Goal: Information Seeking & Learning: Get advice/opinions

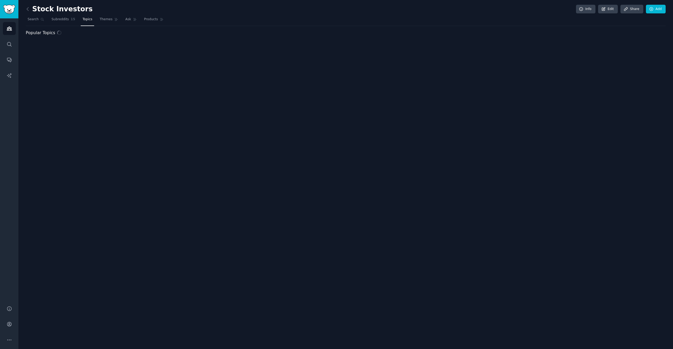
click at [38, 12] on h2 "Stock Investors" at bounding box center [59, 9] width 67 height 8
click at [30, 10] on link at bounding box center [29, 9] width 7 height 8
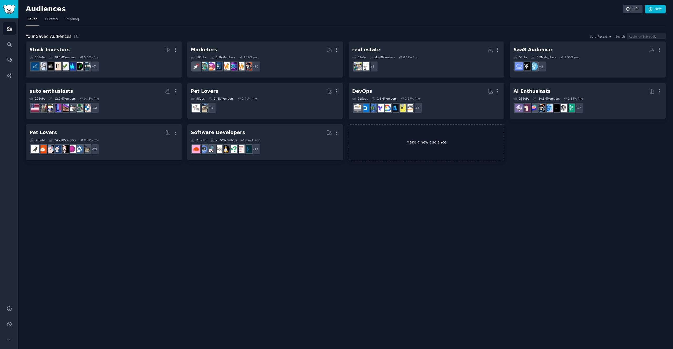
click at [436, 148] on link "Make a new audience" at bounding box center [427, 142] width 156 height 36
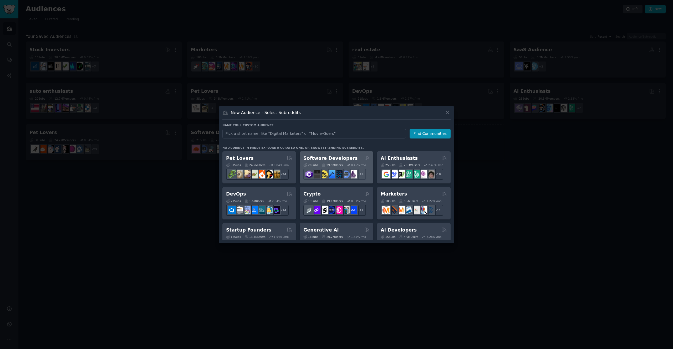
click at [329, 158] on h2 "Software Developers" at bounding box center [331, 158] width 54 height 7
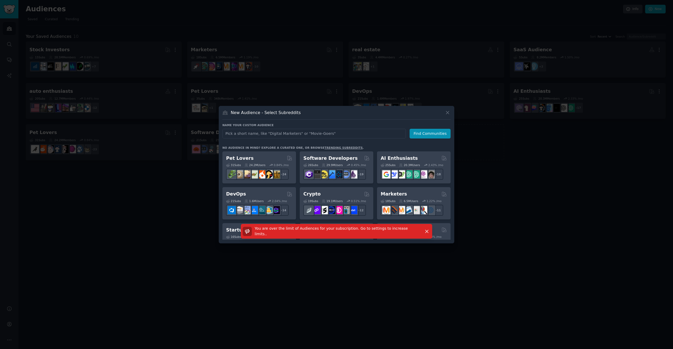
click at [354, 101] on div at bounding box center [336, 174] width 673 height 349
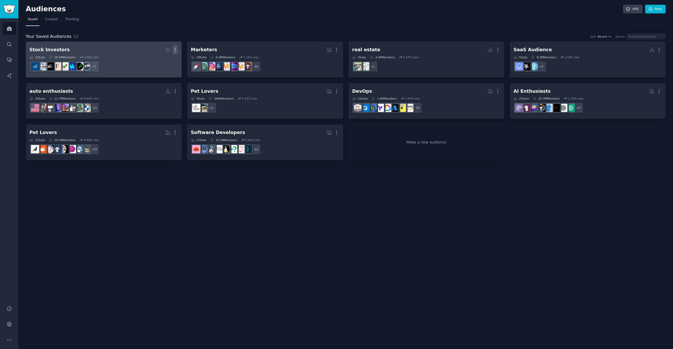
click at [174, 51] on icon "button" at bounding box center [176, 50] width 6 height 6
click at [159, 63] on p "Delete" at bounding box center [161, 61] width 12 height 6
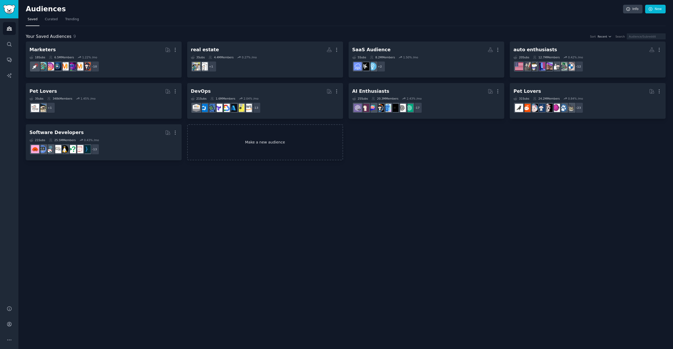
click at [288, 157] on link "Make a new audience" at bounding box center [265, 142] width 156 height 36
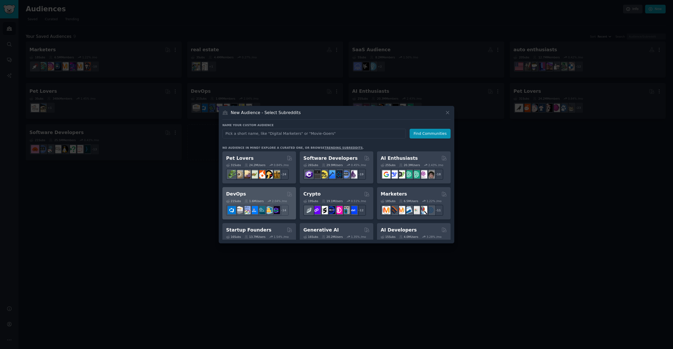
click at [280, 191] on div "DevOps" at bounding box center [259, 194] width 66 height 7
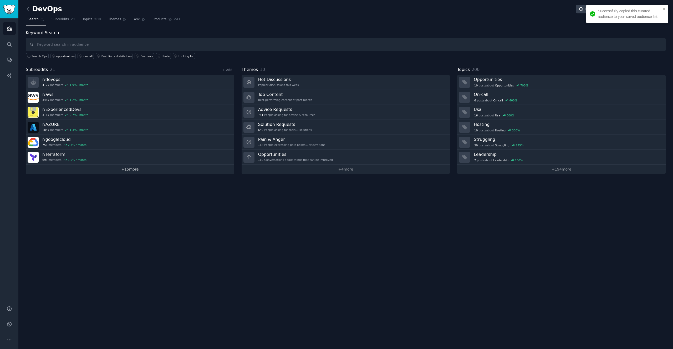
click at [137, 172] on link "+ 15 more" at bounding box center [130, 169] width 209 height 9
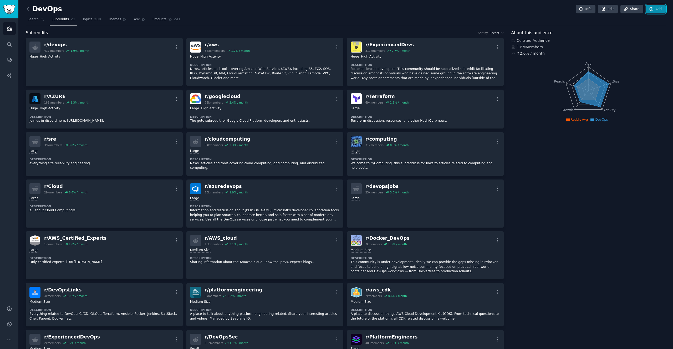
click at [658, 13] on link "Add" at bounding box center [656, 9] width 20 height 9
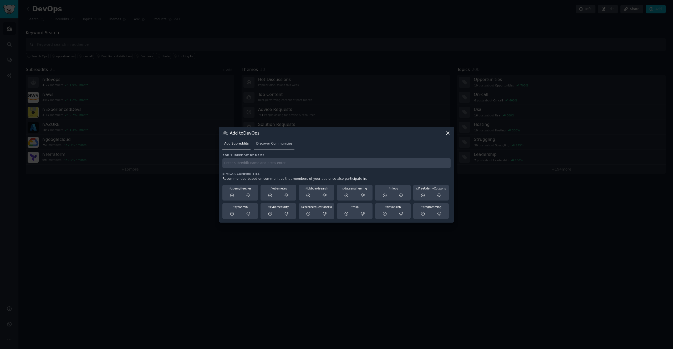
click at [271, 144] on span "Discover Communities" at bounding box center [274, 144] width 36 height 5
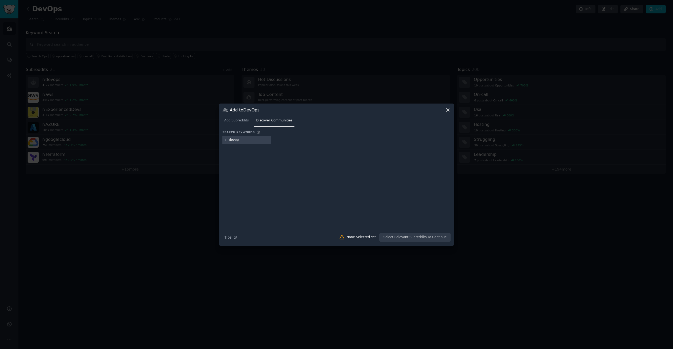
type input "devops"
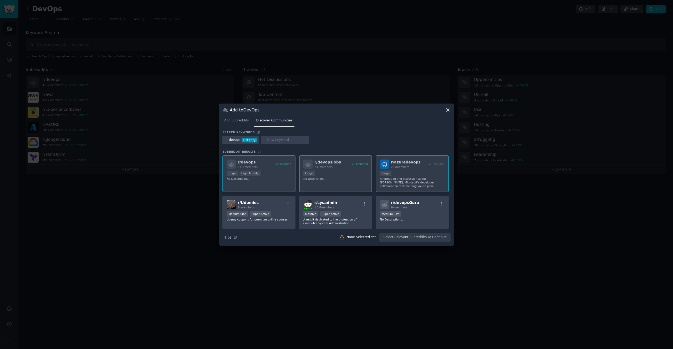
click at [448, 110] on icon at bounding box center [448, 110] width 3 height 3
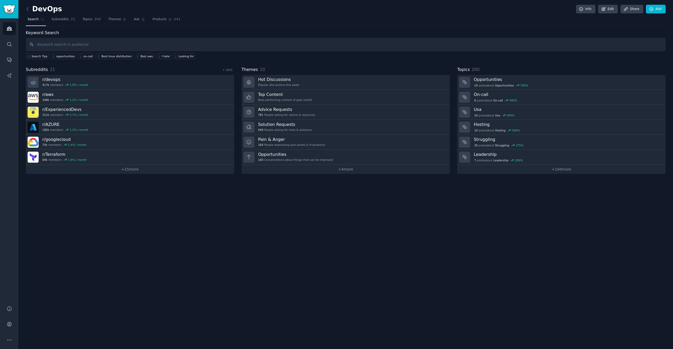
click at [187, 210] on div "DevOps Info Edit Share Add Search Subreddits 21 Topics 200 Themes Ask Products …" at bounding box center [345, 174] width 655 height 349
click at [190, 214] on div "DevOps Info Edit Share Add Search Subreddits 21 Topics 200 Themes Ask Products …" at bounding box center [345, 174] width 655 height 349
click at [64, 22] on link "Subreddits 21" at bounding box center [63, 20] width 27 height 11
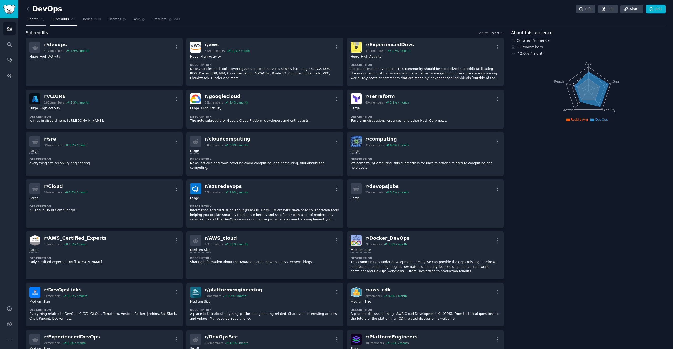
click at [34, 21] on span "Search" at bounding box center [33, 19] width 11 height 5
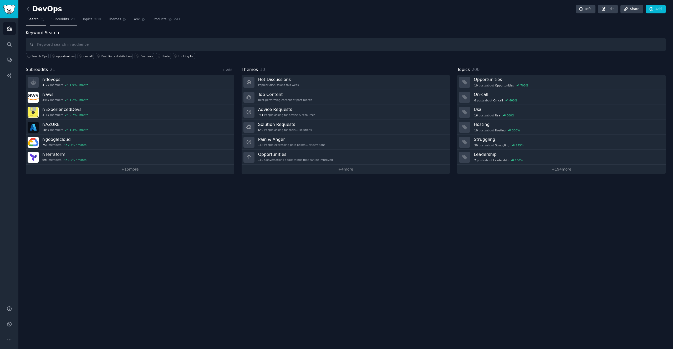
click at [86, 20] on span "Topics" at bounding box center [88, 19] width 10 height 5
click at [54, 19] on span "Subreddits" at bounding box center [60, 19] width 17 height 5
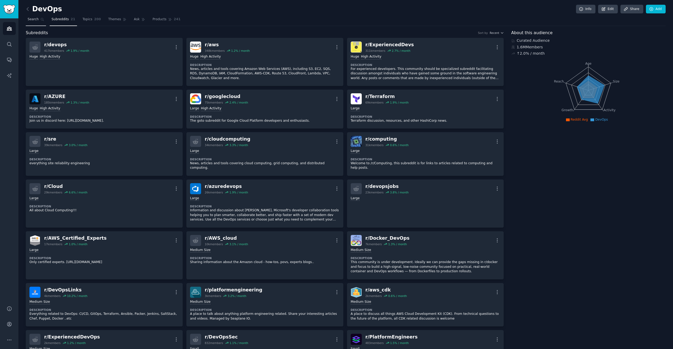
click at [39, 20] on link "Search" at bounding box center [36, 20] width 20 height 11
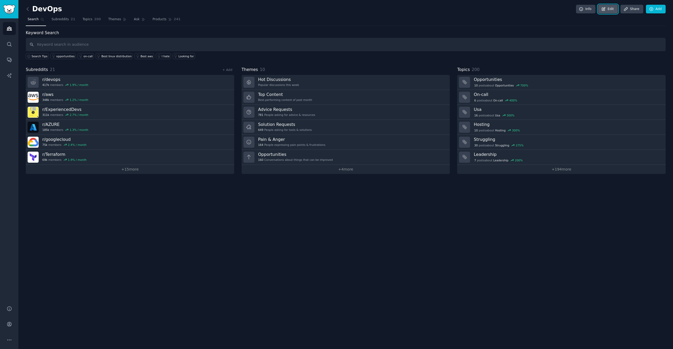
click at [610, 11] on link "Edit" at bounding box center [608, 9] width 20 height 9
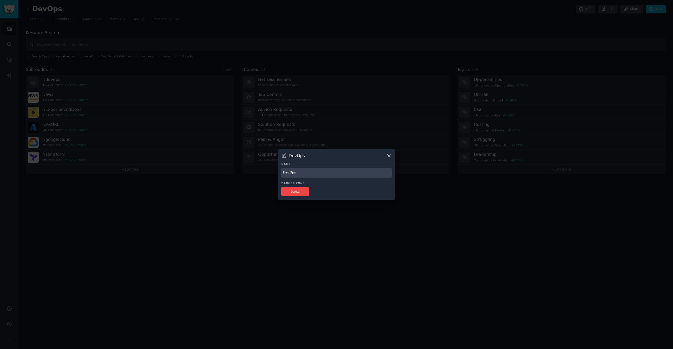
click at [360, 98] on div at bounding box center [336, 174] width 673 height 349
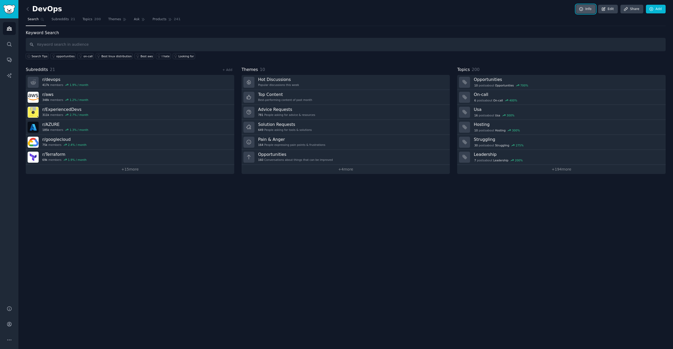
click at [591, 12] on link "Info" at bounding box center [585, 9] width 19 height 9
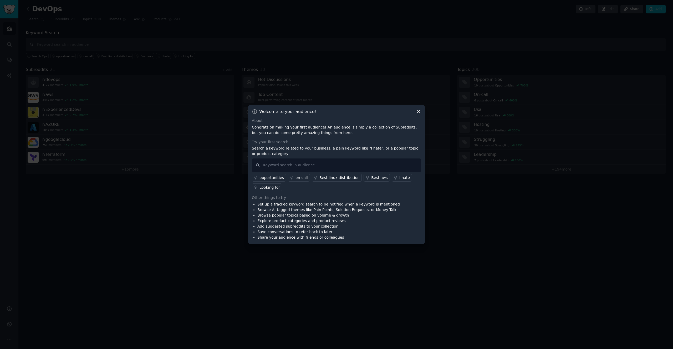
click at [436, 38] on div at bounding box center [336, 174] width 673 height 349
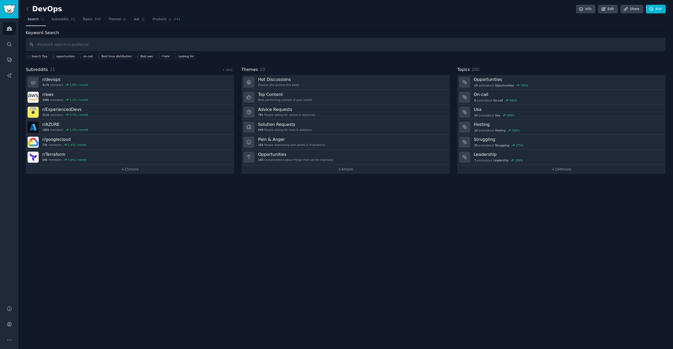
click at [312, 204] on div "DevOps Info Edit Share Add Search Subreddits 21 Topics 200 Themes Ask Products …" at bounding box center [345, 174] width 655 height 349
click at [129, 170] on link "+ 15 more" at bounding box center [130, 169] width 209 height 9
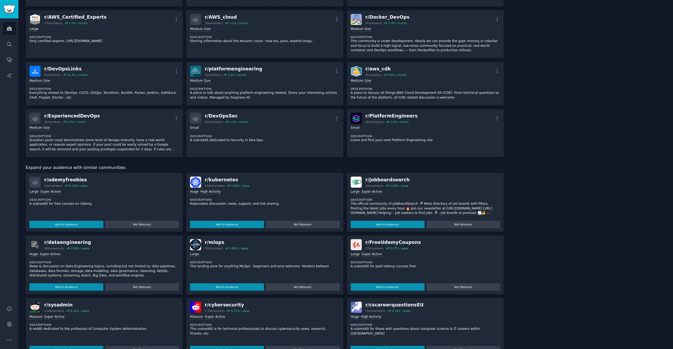
scroll to position [299, 0]
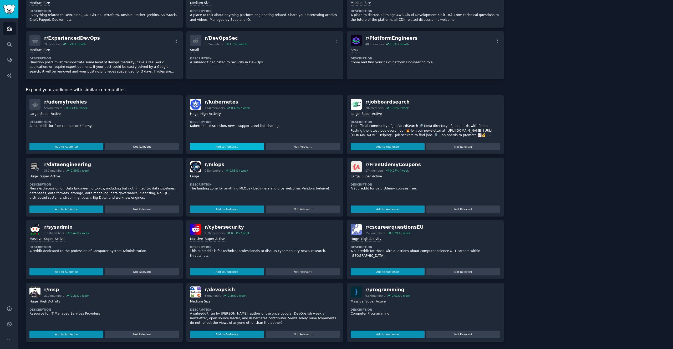
click at [205, 149] on button "Add to Audience" at bounding box center [227, 146] width 74 height 7
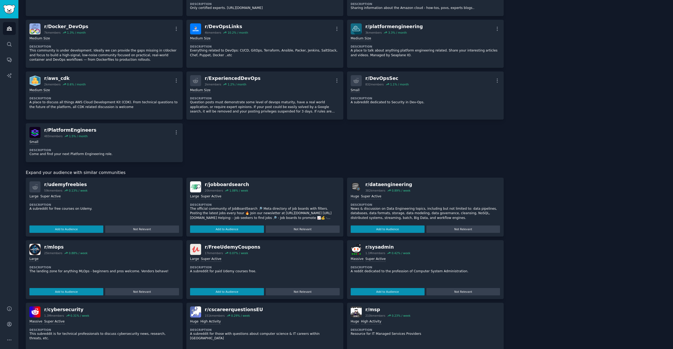
scroll to position [342, 0]
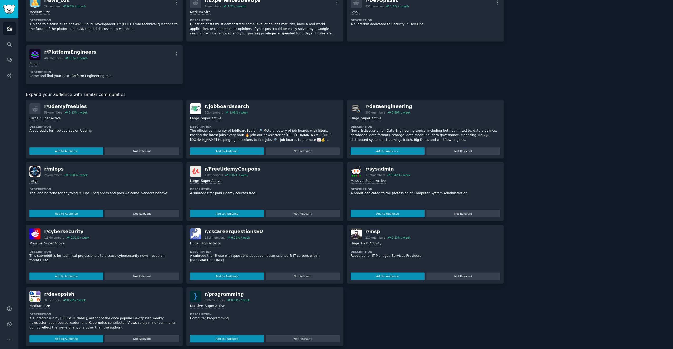
click at [363, 203] on div "Massive Super Active Description A reddit dedicated to the profession of Comput…" at bounding box center [426, 197] width 150 height 41
click at [364, 210] on button "Add to Audience" at bounding box center [388, 213] width 74 height 7
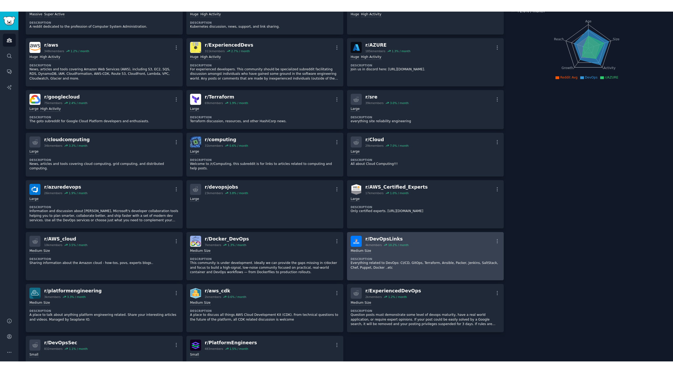
scroll to position [0, 0]
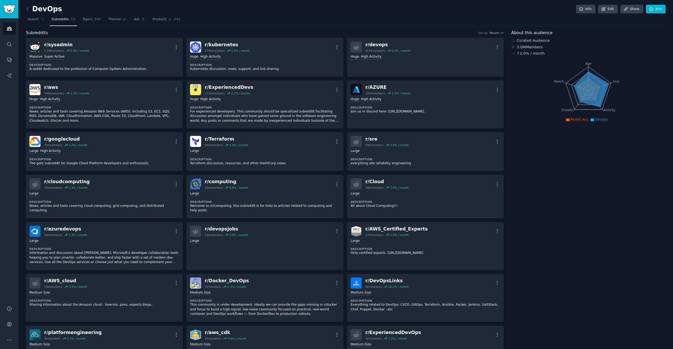
click at [536, 174] on div "About this audience Curated Audience 3.0M Members ↑ 2.0 % / month Age Size Acti…" at bounding box center [589, 355] width 155 height 650
click at [31, 20] on span "Search" at bounding box center [33, 19] width 11 height 5
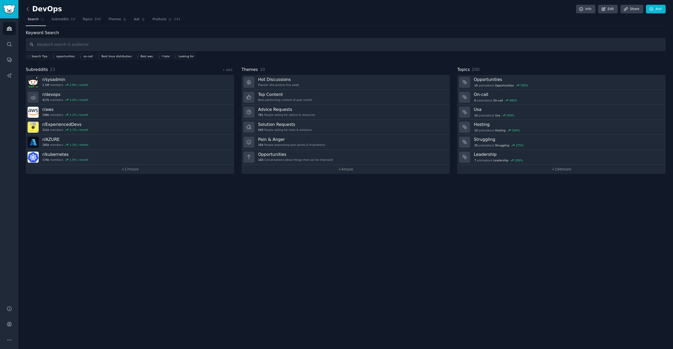
click at [29, 8] on icon at bounding box center [28, 9] width 6 height 6
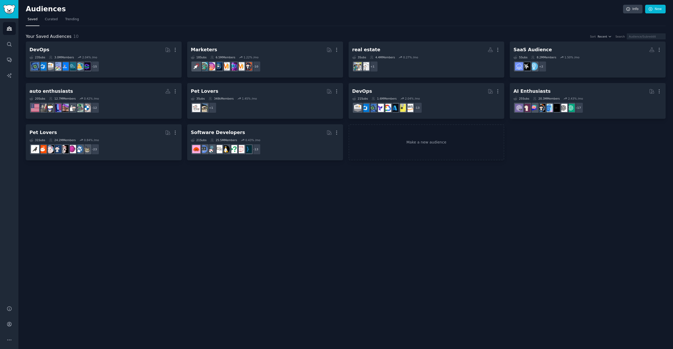
drag, startPoint x: 267, startPoint y: 201, endPoint x: 277, endPoint y: 201, distance: 10.0
click at [267, 201] on div "Audiences Info New Saved Curated Trending Your Saved Audiences 10 Sort Recent S…" at bounding box center [345, 174] width 655 height 349
click at [78, 21] on span "Trending" at bounding box center [72, 19] width 14 height 5
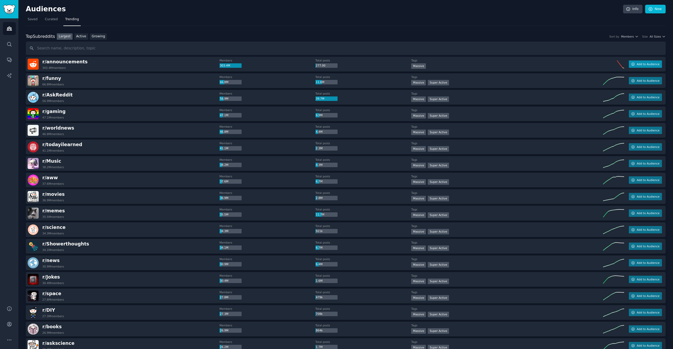
click at [635, 64] on button "Add to Audience" at bounding box center [645, 64] width 33 height 7
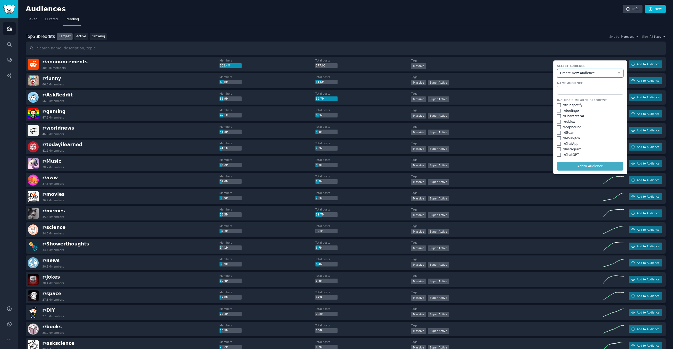
click at [585, 73] on span "Create New Audience" at bounding box center [590, 73] width 58 height 5
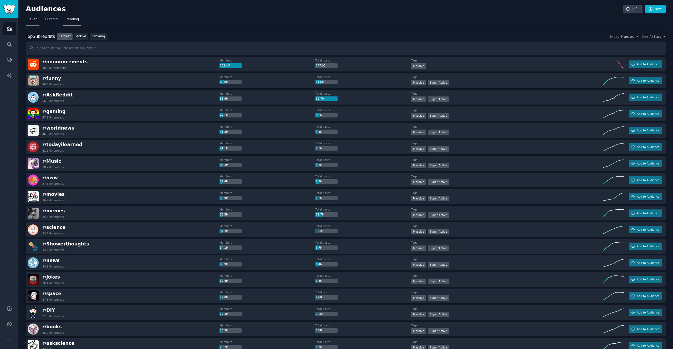
click at [32, 19] on span "Saved" at bounding box center [33, 19] width 10 height 5
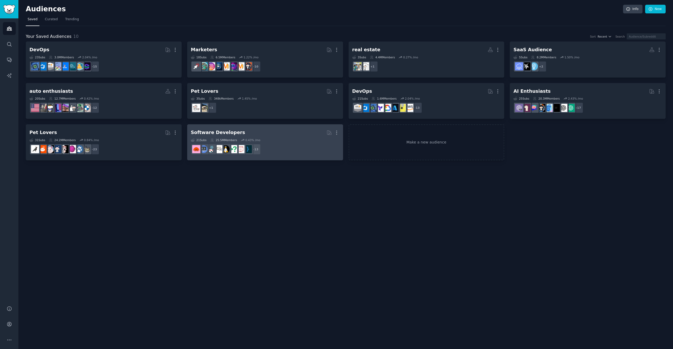
click at [308, 150] on dd "+ 13" at bounding box center [265, 149] width 149 height 15
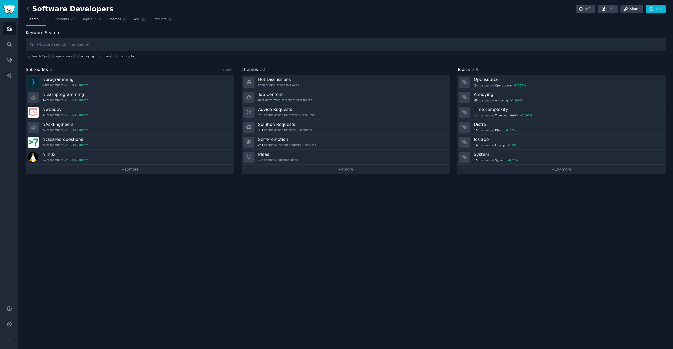
click at [241, 235] on div "Software Developers Info Edit Share Add Search Subreddits 21 Topics 200 Themes …" at bounding box center [345, 174] width 655 height 349
click at [57, 19] on span "Subreddits" at bounding box center [60, 19] width 17 height 5
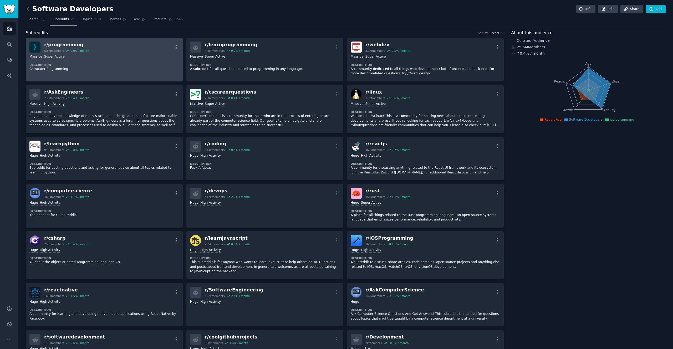
click at [95, 51] on div "r/ programming 6.8M members 0.0 % / month More" at bounding box center [104, 47] width 150 height 11
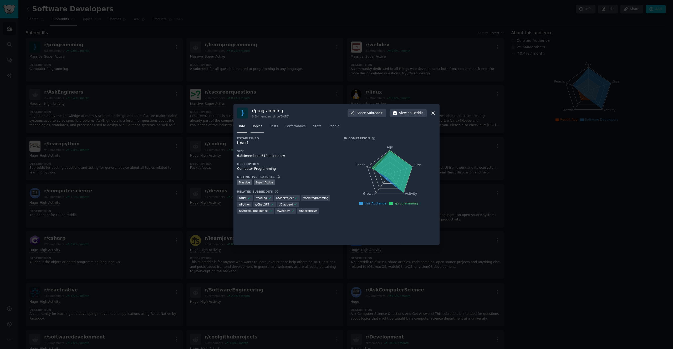
click at [257, 129] on span "Topics" at bounding box center [258, 126] width 10 height 5
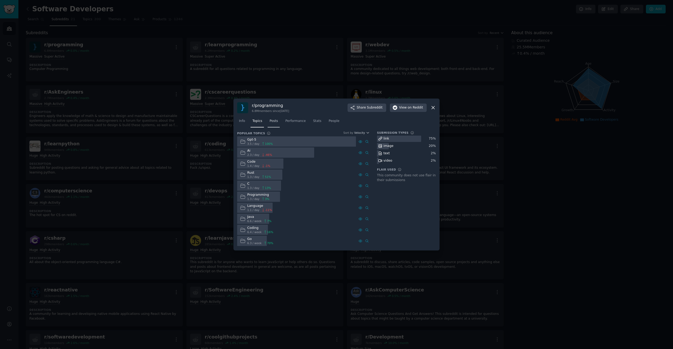
click at [274, 120] on span "Posts" at bounding box center [274, 121] width 8 height 5
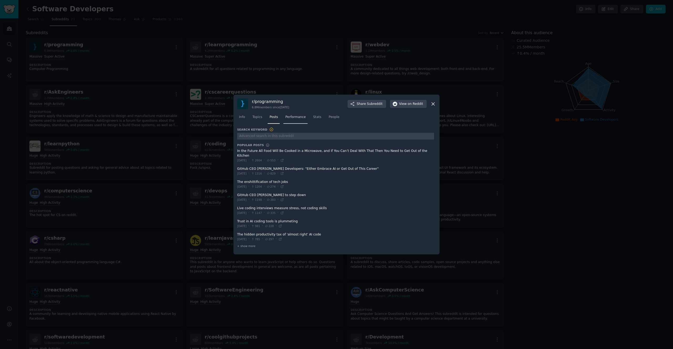
click at [290, 123] on link "Performance" at bounding box center [296, 118] width 24 height 11
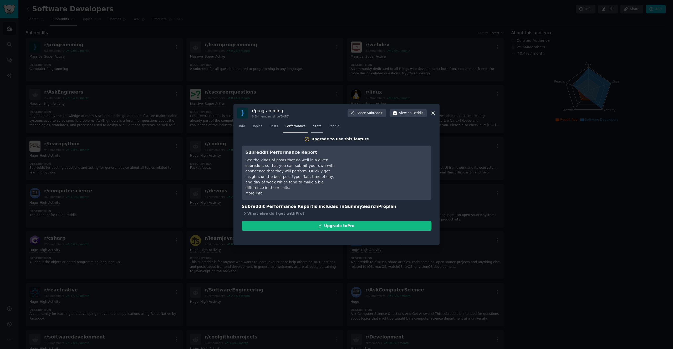
click at [316, 125] on span "Stats" at bounding box center [317, 126] width 8 height 5
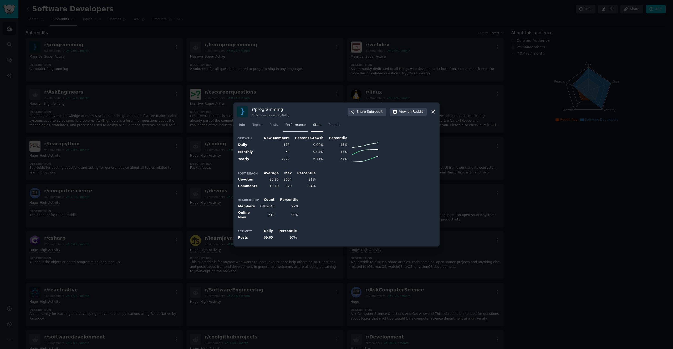
click at [295, 127] on span "Performance" at bounding box center [295, 125] width 21 height 5
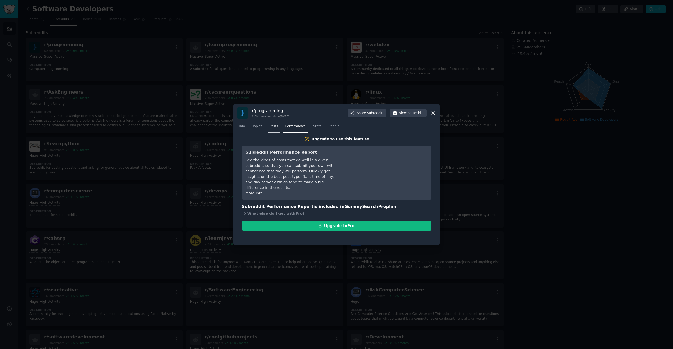
click at [276, 127] on span "Posts" at bounding box center [274, 126] width 8 height 5
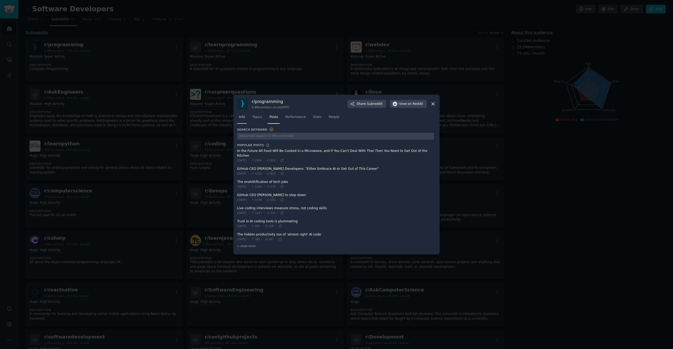
click at [242, 123] on link "Info" at bounding box center [242, 118] width 10 height 11
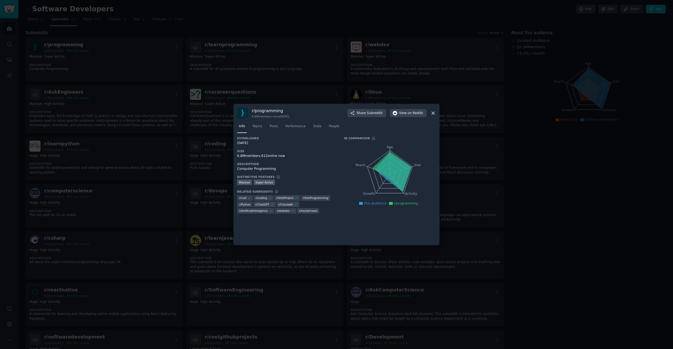
click at [213, 126] on div at bounding box center [336, 174] width 673 height 349
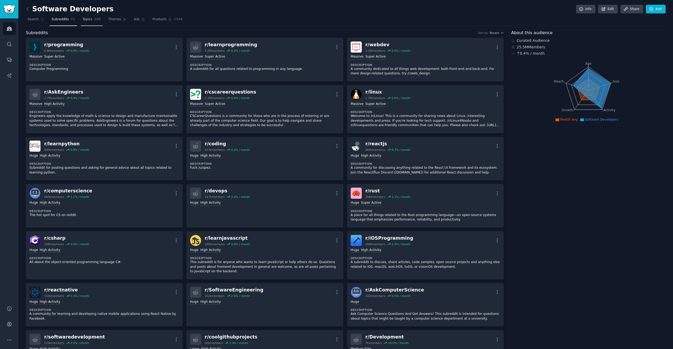
click at [99, 19] on link "Topics 200" at bounding box center [92, 20] width 22 height 11
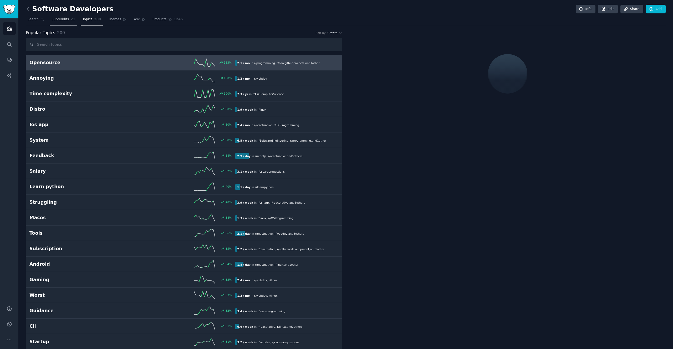
click at [58, 20] on span "Subreddits" at bounding box center [60, 19] width 17 height 5
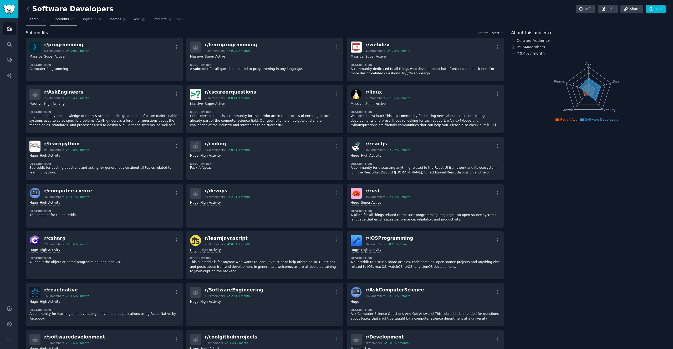
click at [40, 21] on link "Search" at bounding box center [36, 20] width 20 height 11
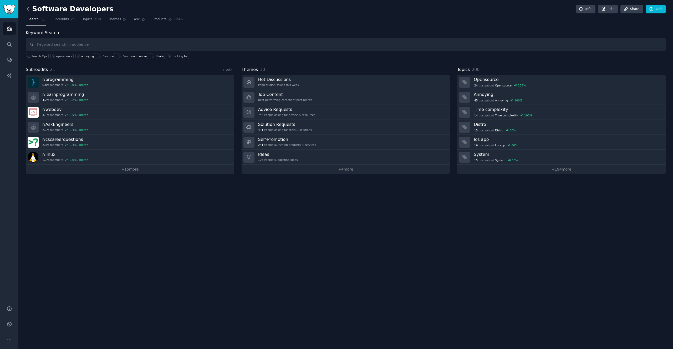
click at [26, 8] on icon at bounding box center [28, 9] width 6 height 6
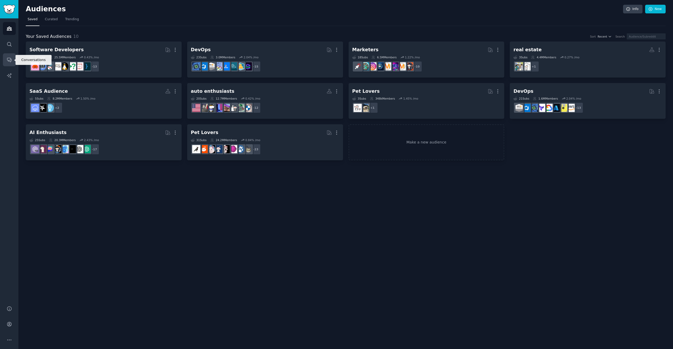
click at [9, 63] on link "Conversations" at bounding box center [9, 59] width 13 height 13
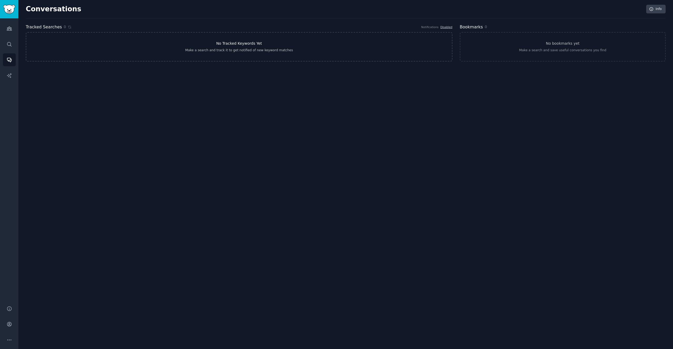
click at [208, 51] on div "Make a search and track it to get notified of new keyword matches" at bounding box center [239, 50] width 108 height 5
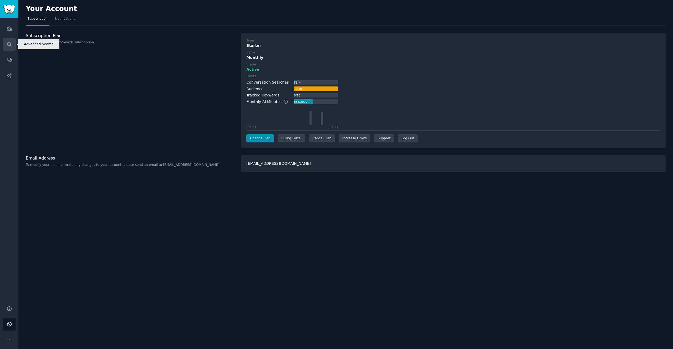
click at [10, 42] on icon "Sidebar" at bounding box center [10, 45] width 6 height 6
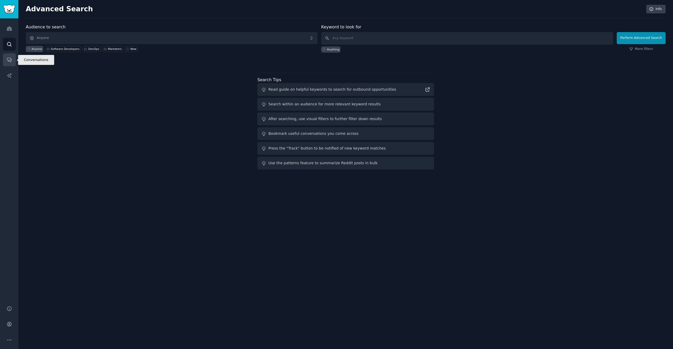
click at [11, 56] on link "Conversations" at bounding box center [9, 59] width 13 height 13
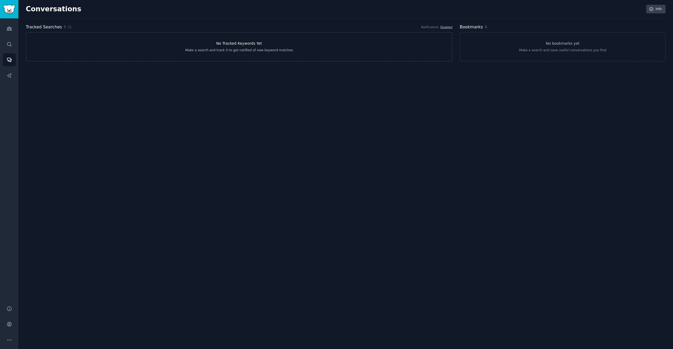
click at [150, 38] on link "No Tracked Keywords Yet Make a search and track it to get notified of new keywo…" at bounding box center [239, 46] width 427 height 29
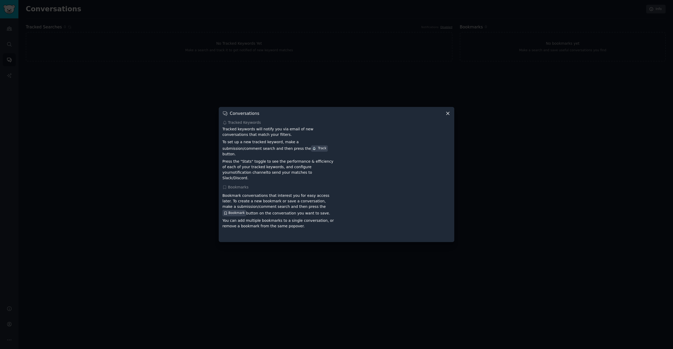
click at [138, 85] on div at bounding box center [336, 174] width 673 height 349
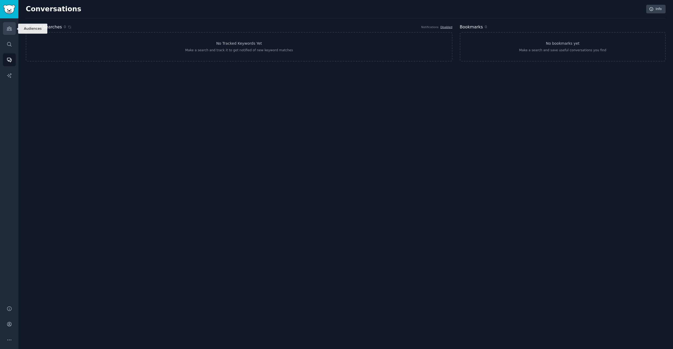
click at [8, 33] on link "Audiences" at bounding box center [9, 28] width 13 height 13
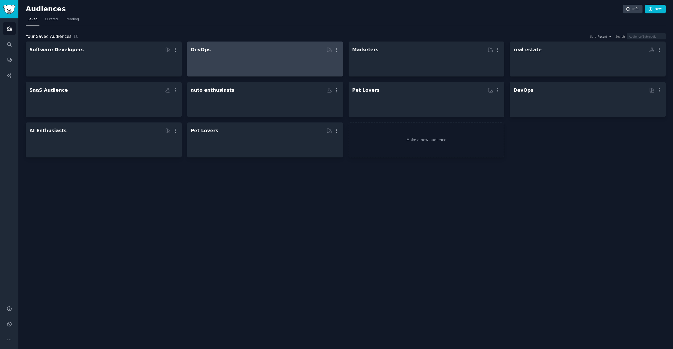
click at [223, 50] on h2 "DevOps More" at bounding box center [265, 49] width 149 height 9
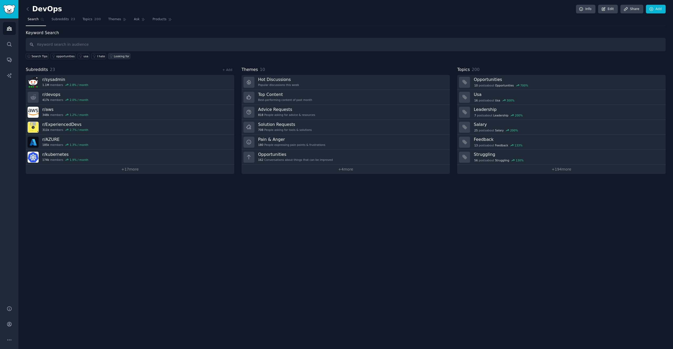
click at [120, 56] on div "Looking for" at bounding box center [122, 56] width 16 height 4
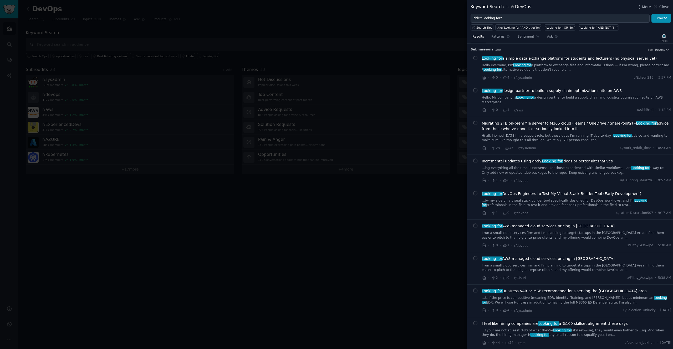
click at [255, 204] on div at bounding box center [336, 174] width 673 height 349
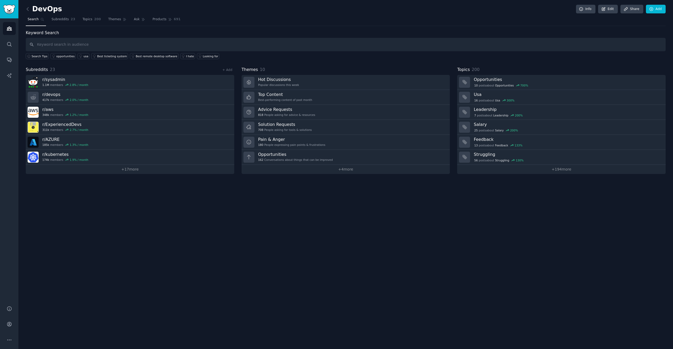
click at [255, 202] on div "DevOps Info Edit Share Add Search Subreddits 23 Topics 200 Themes Ask Products …" at bounding box center [345, 174] width 655 height 349
click at [119, 47] on input "text" at bounding box center [346, 44] width 640 height 13
click at [114, 56] on div "Best ticketing system" at bounding box center [112, 56] width 30 height 4
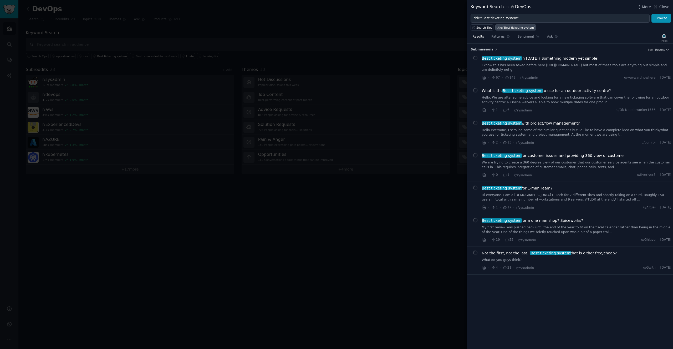
click at [202, 184] on div at bounding box center [336, 174] width 673 height 349
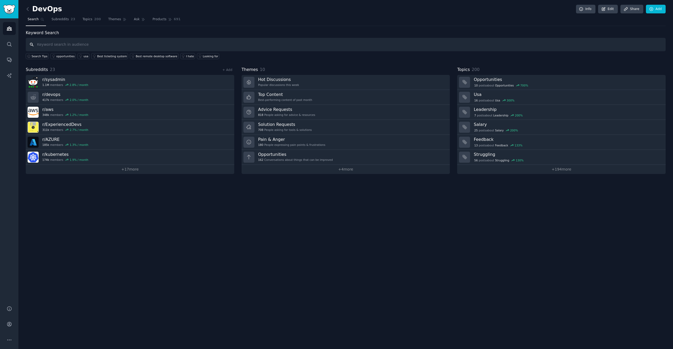
click at [130, 41] on input "text" at bounding box center [346, 44] width 640 height 13
type input "devops"
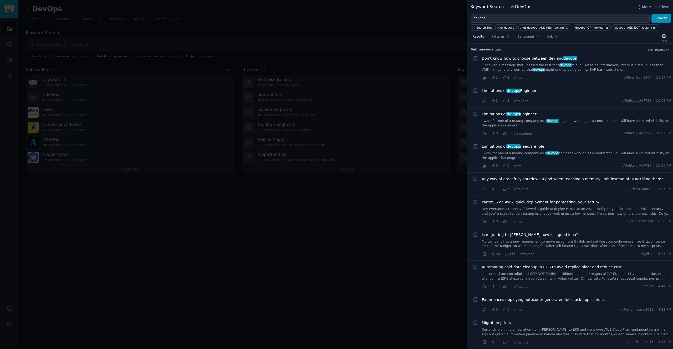
click at [504, 58] on span "Don't know how to choose between dev and devops" at bounding box center [529, 59] width 95 height 6
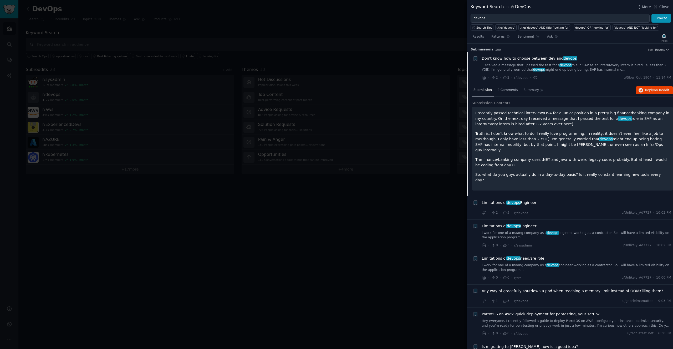
scroll to position [8, 0]
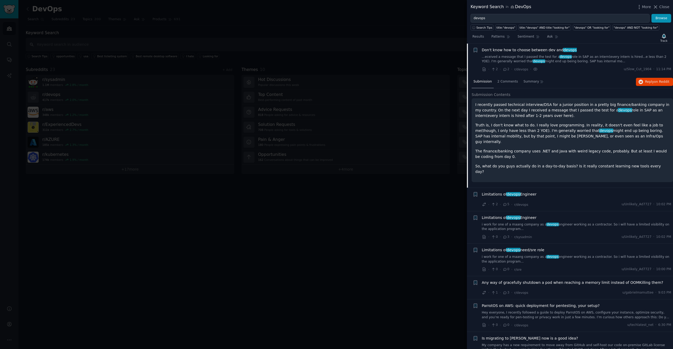
click at [504, 51] on span "Don't know how to choose between dev and devops" at bounding box center [529, 50] width 95 height 6
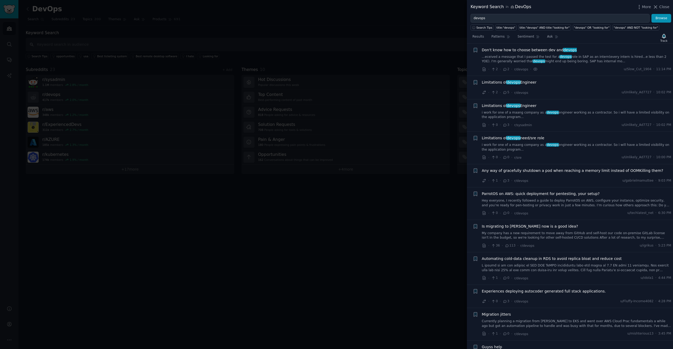
click at [504, 51] on span "Don't know how to choose between dev and devops" at bounding box center [529, 50] width 95 height 6
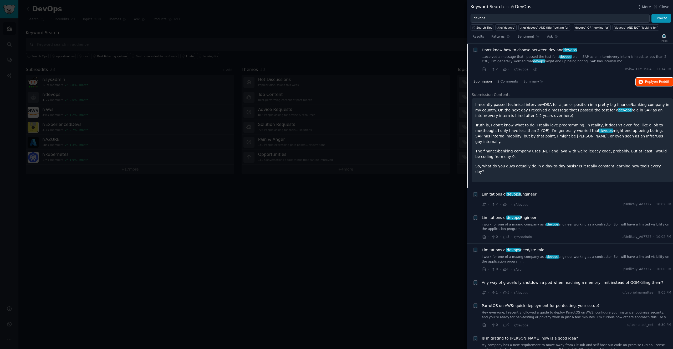
click at [651, 81] on span "Reply on Reddit" at bounding box center [658, 82] width 24 height 5
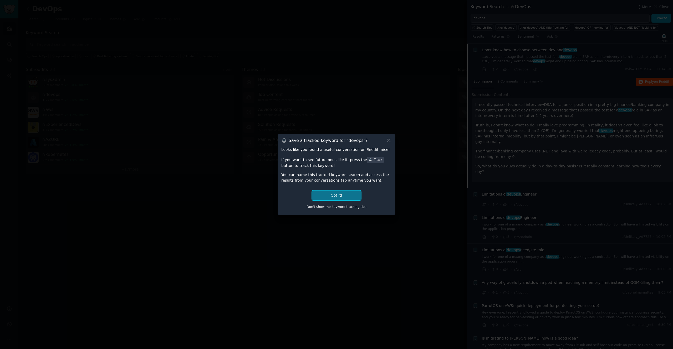
click at [348, 196] on button "Got it!" at bounding box center [336, 196] width 49 height 10
